Goal: Information Seeking & Learning: Learn about a topic

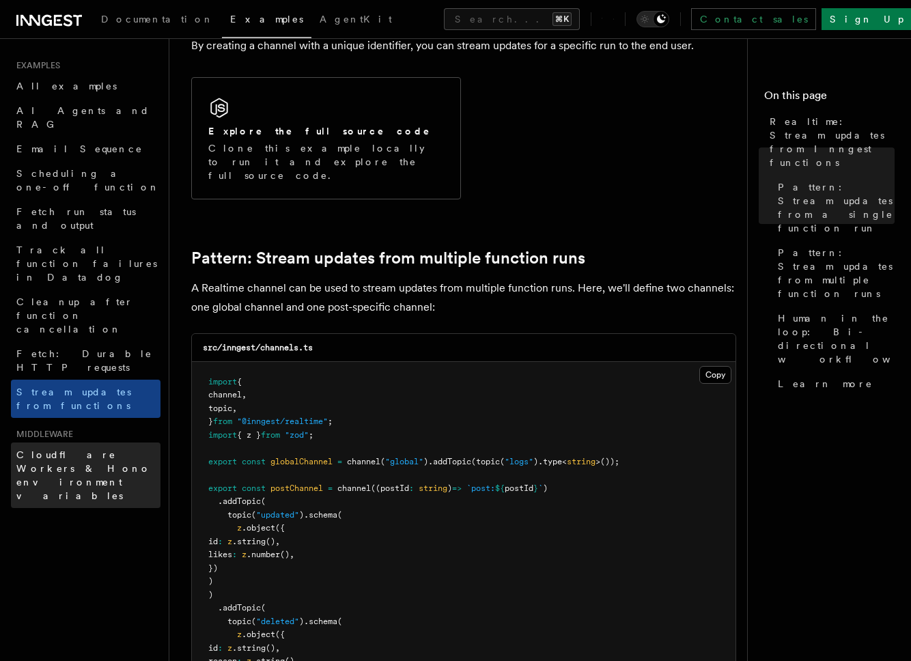
scroll to position [997, 0]
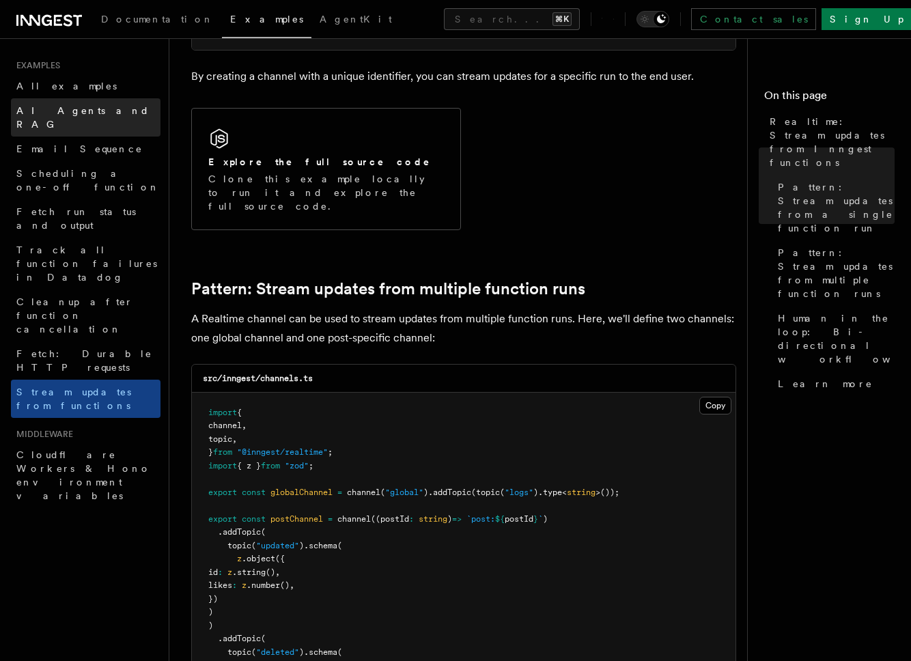
click at [52, 111] on span "AI Agents and RAG" at bounding box center [82, 117] width 133 height 25
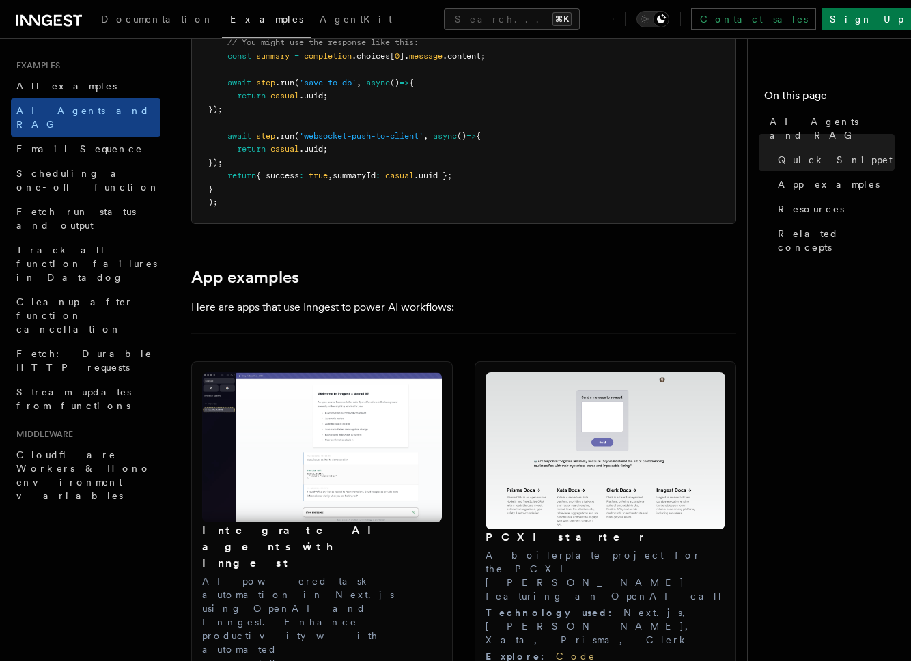
scroll to position [1463, 0]
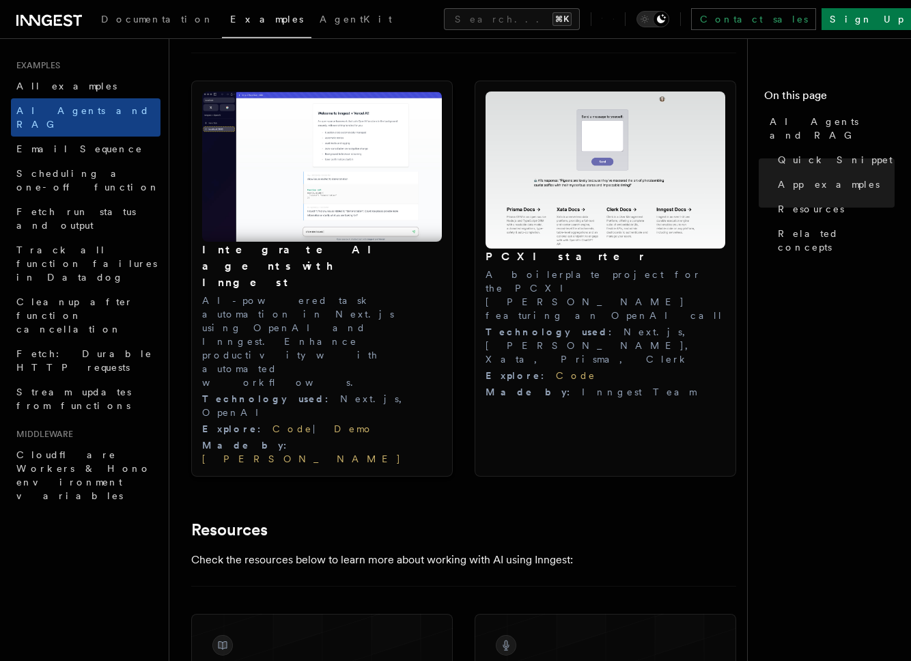
click at [355, 221] on img at bounding box center [322, 167] width 240 height 151
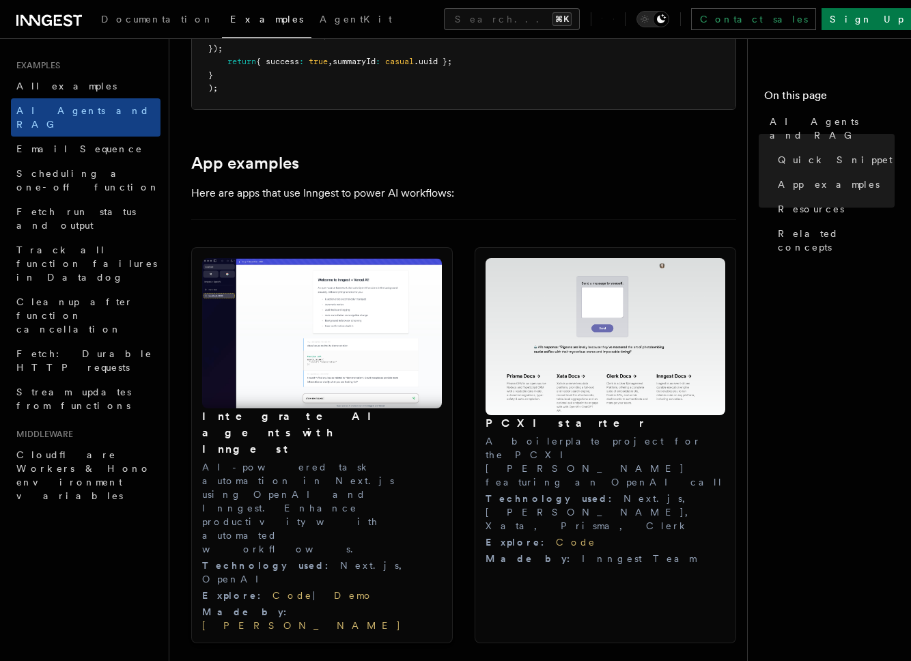
click at [281, 418] on h3 "Integrate AI agents with Inngest" at bounding box center [322, 433] width 240 height 49
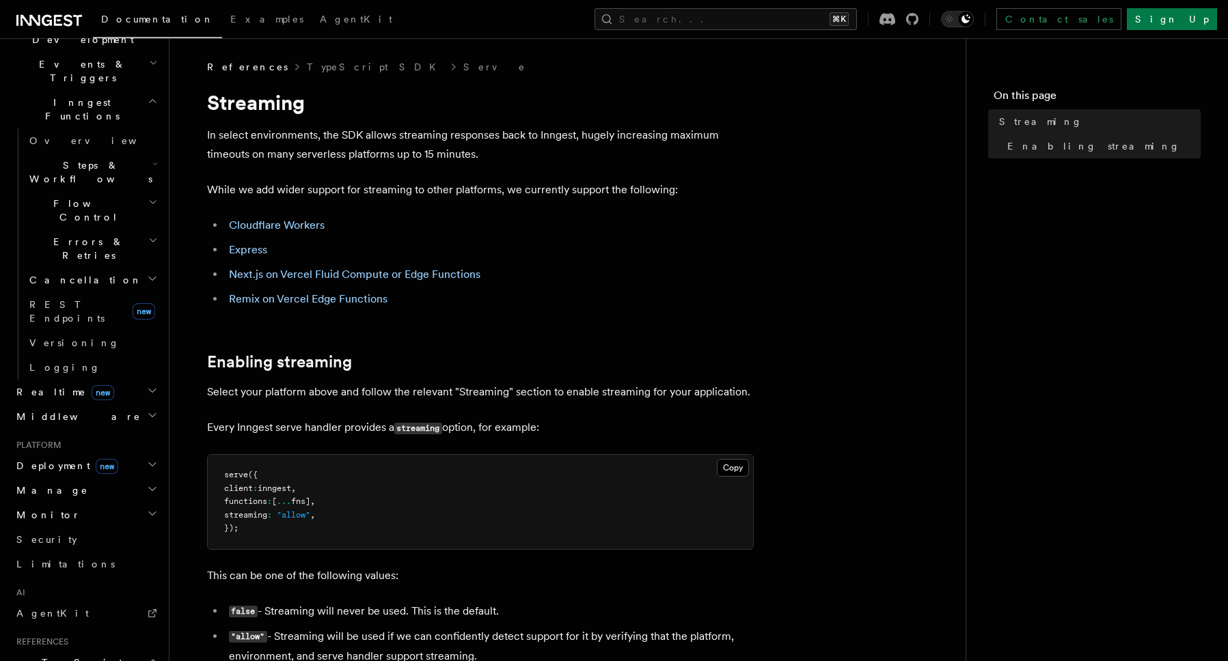
scroll to position [514, 0]
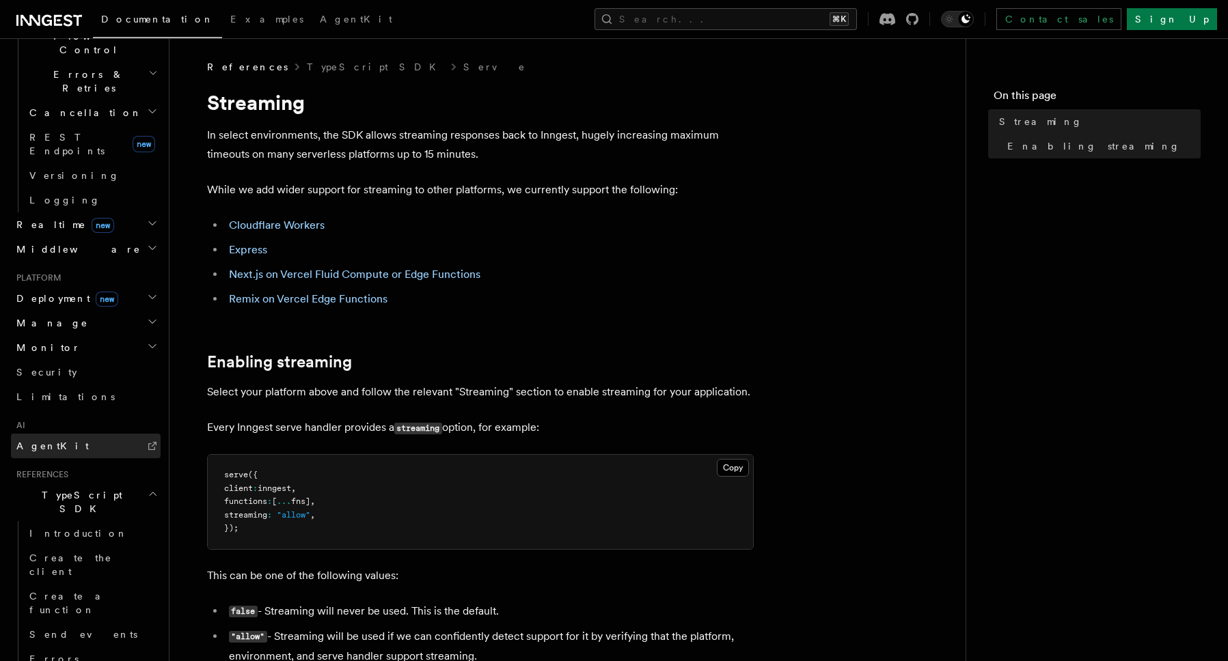
click at [51, 439] on span "AgentKit" at bounding box center [52, 446] width 72 height 14
